Goal: Check status

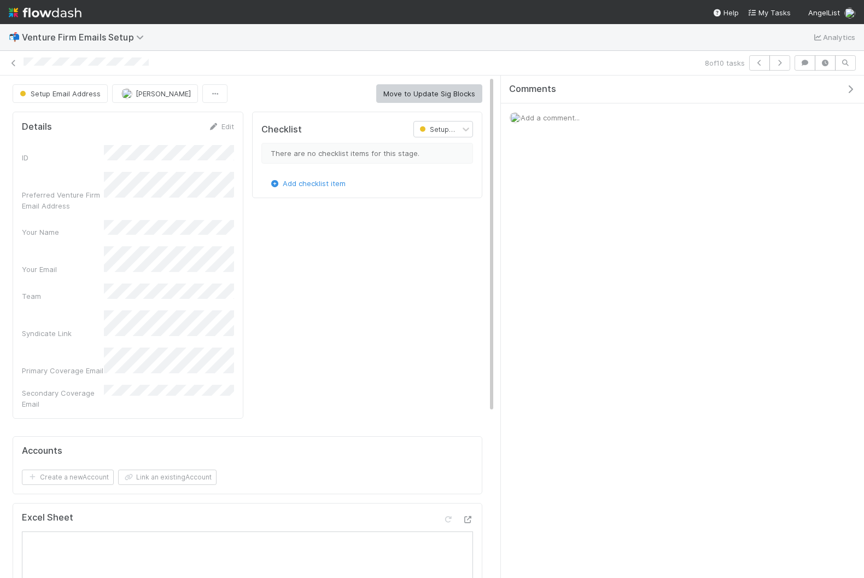
click at [27, 7] on img at bounding box center [45, 12] width 73 height 19
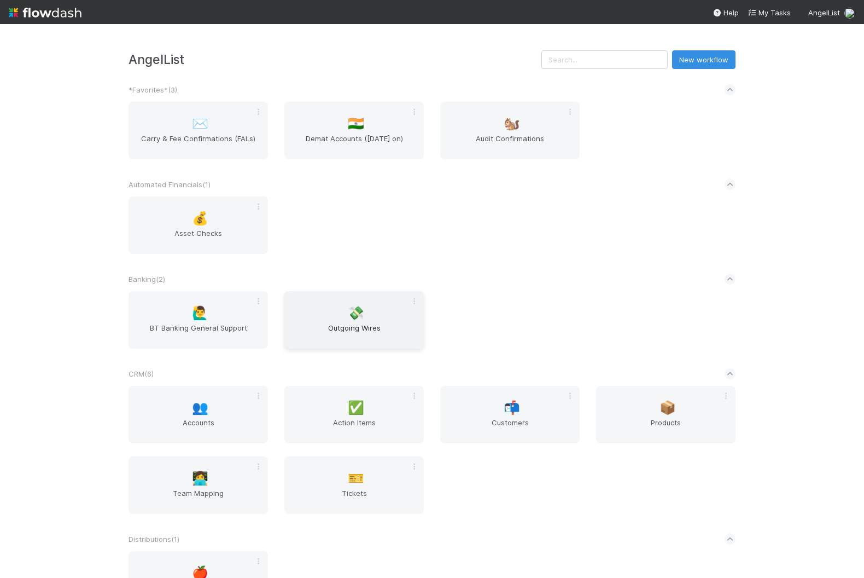
scroll to position [1488, 0]
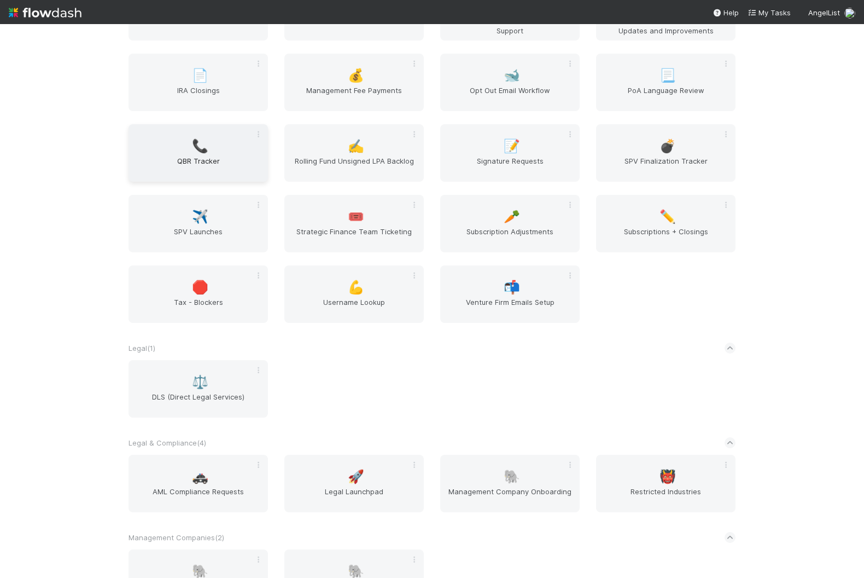
click at [217, 164] on span "QBR Tracker" at bounding box center [198, 166] width 131 height 22
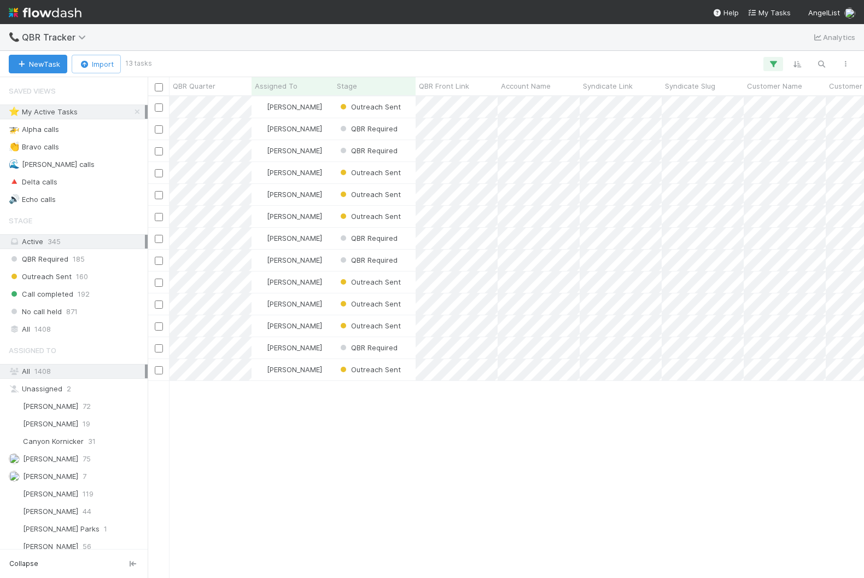
scroll to position [481, 717]
click at [365, 148] on span "QBR Required" at bounding box center [368, 150] width 60 height 9
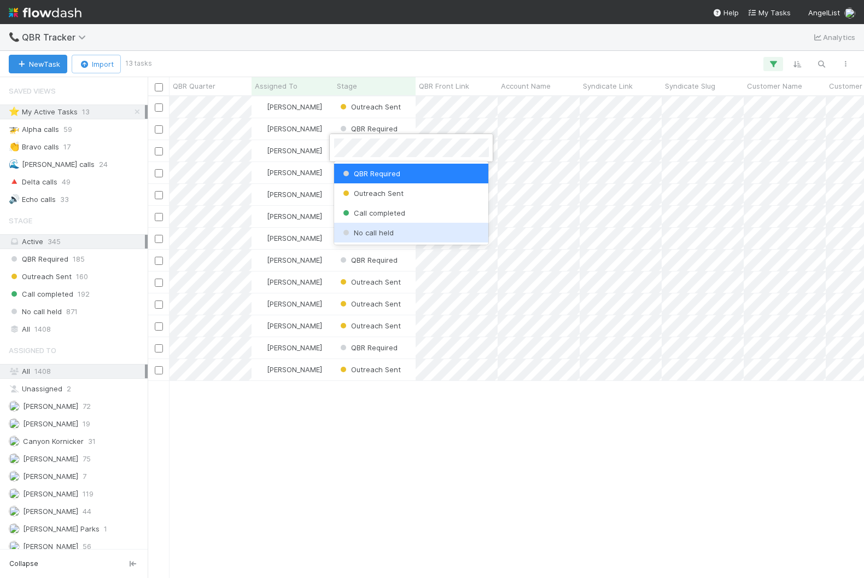
click at [373, 234] on span "No call held" at bounding box center [367, 232] width 53 height 9
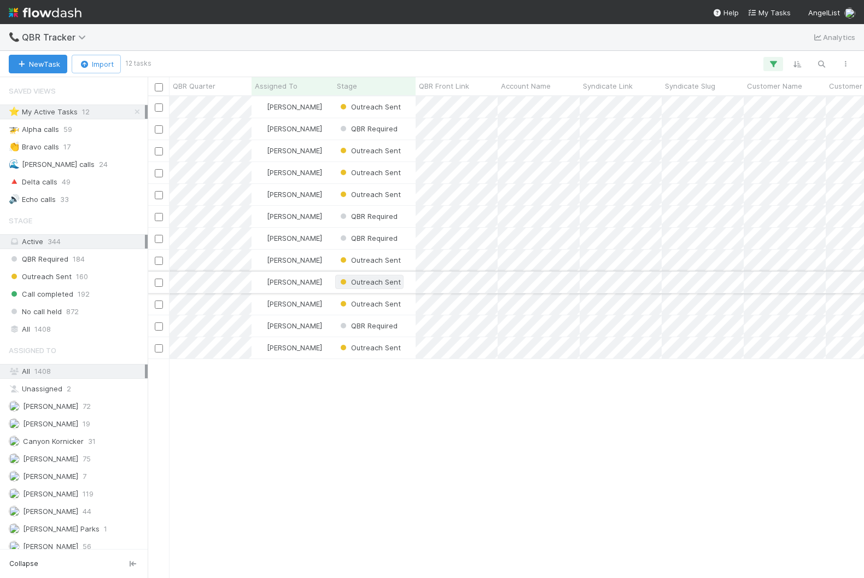
click at [382, 285] on span "Outreach Sent" at bounding box center [369, 281] width 63 height 9
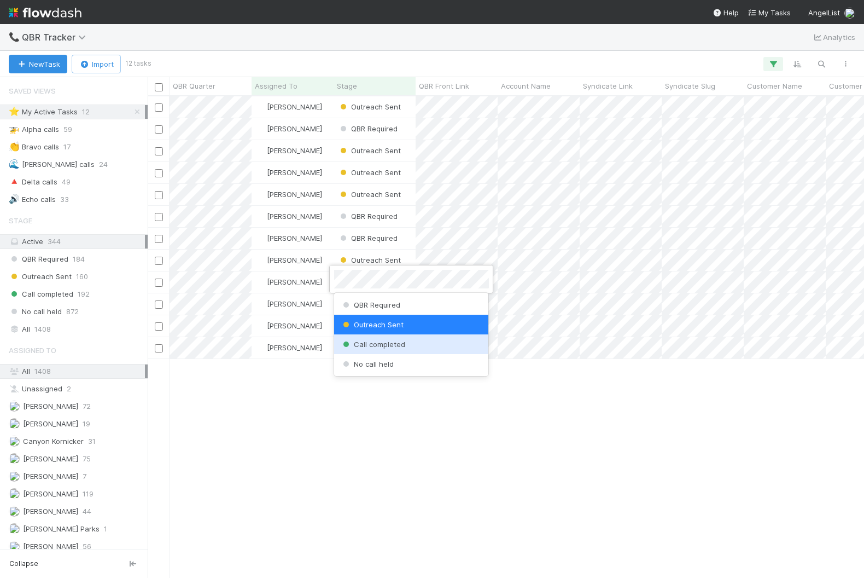
click at [380, 347] on span "Call completed" at bounding box center [373, 344] width 65 height 9
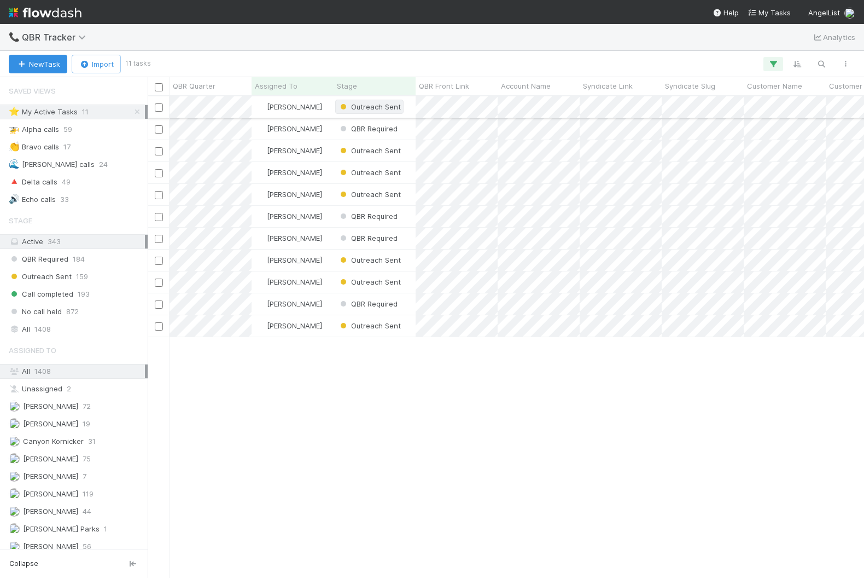
click at [367, 112] on span "Outreach Sent" at bounding box center [369, 107] width 68 height 14
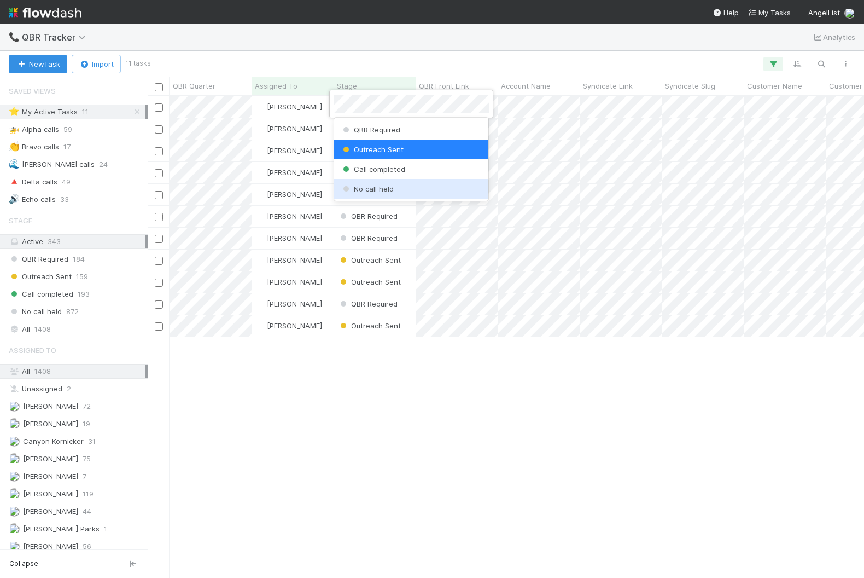
click at [328, 401] on div at bounding box center [432, 289] width 864 height 578
